Goal: Information Seeking & Learning: Learn about a topic

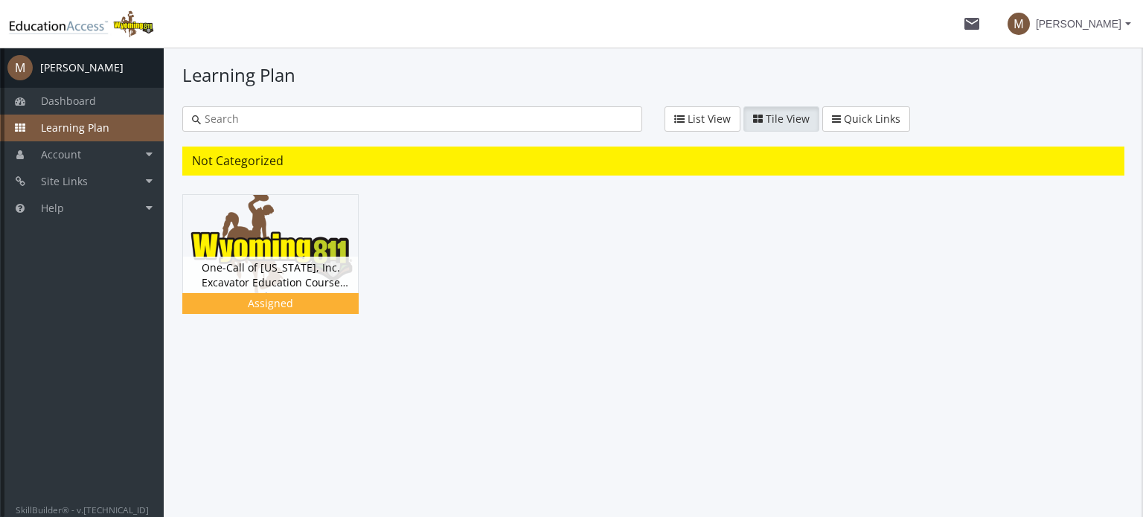
click at [617, 120] on input "text" at bounding box center [416, 119] width 431 height 15
click at [682, 119] on icon "button" at bounding box center [679, 119] width 10 height 10
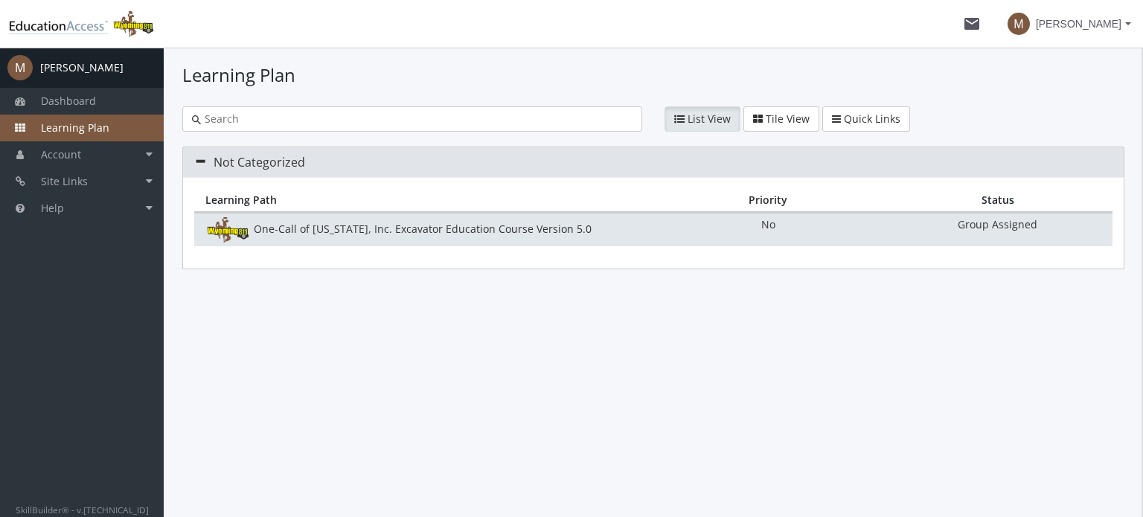
click at [434, 224] on div "One-Call of [US_STATE], Inc. Excavator Education Course Version 5.0" at bounding box center [423, 229] width 459 height 25
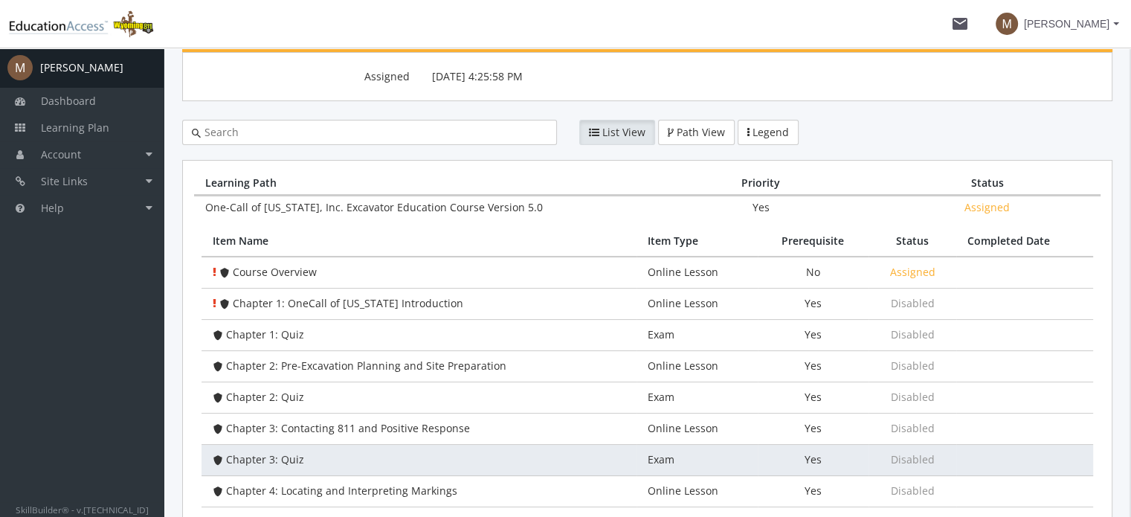
scroll to position [72, 0]
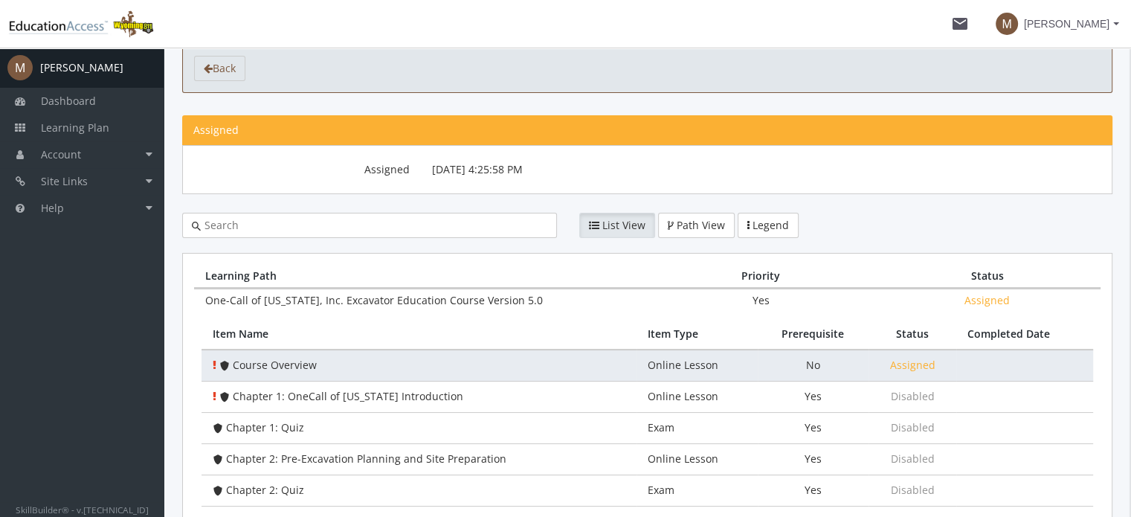
click at [333, 361] on td "Course Overview" at bounding box center [419, 366] width 435 height 32
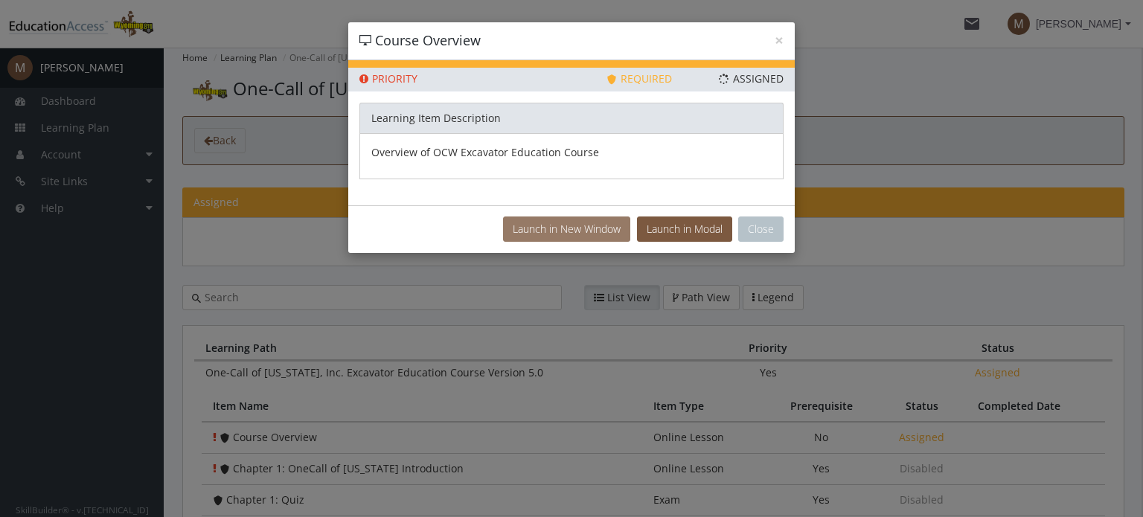
click at [559, 219] on button "Launch in New Window" at bounding box center [566, 228] width 127 height 25
